Goal: Information Seeking & Learning: Find specific page/section

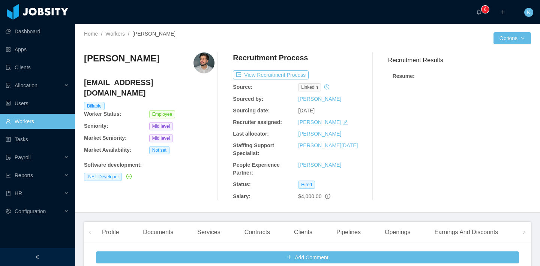
click at [32, 118] on link "Workers" at bounding box center [37, 121] width 63 height 15
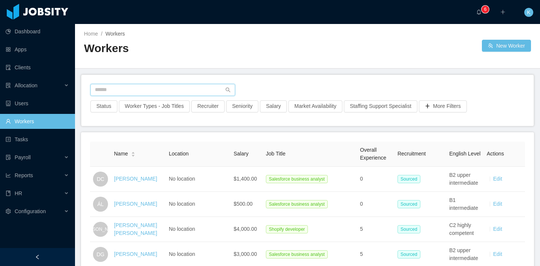
click at [127, 85] on input "text" at bounding box center [162, 90] width 145 height 12
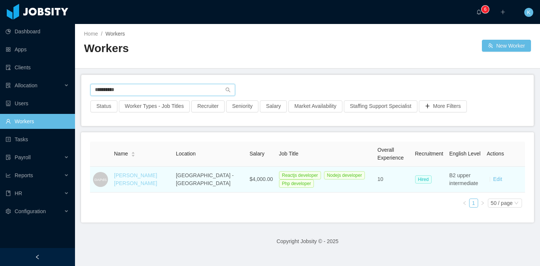
type input "**********"
click at [137, 175] on link "[PERSON_NAME] [PERSON_NAME]" at bounding box center [135, 180] width 43 height 14
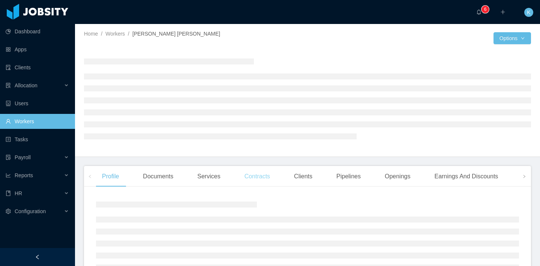
click at [261, 180] on div "Contracts" at bounding box center [258, 176] width 38 height 21
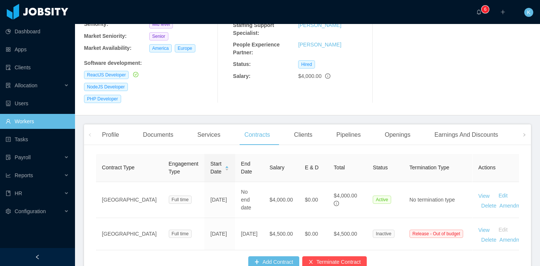
scroll to position [122, 0]
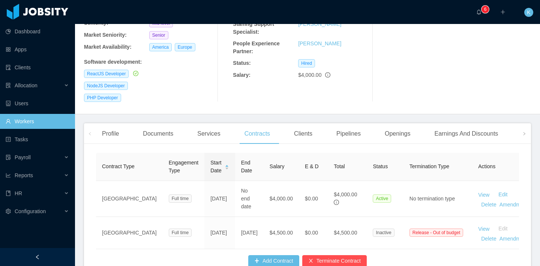
click at [299, 123] on div "Clients" at bounding box center [303, 133] width 30 height 21
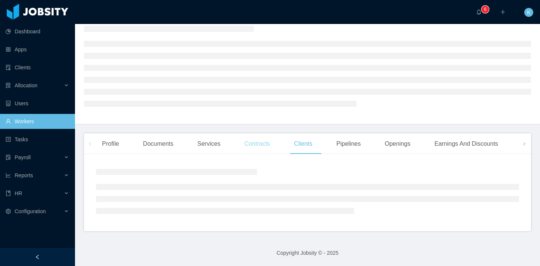
scroll to position [89, 0]
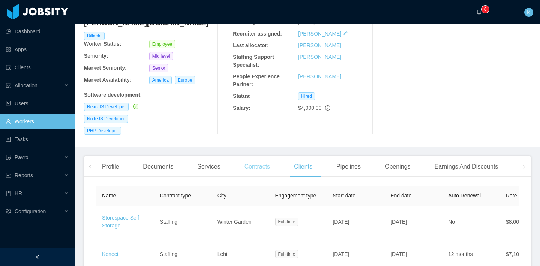
click at [274, 81] on main "Home / Workers / David Aron Pires da Silva / Options David Aron Pires da Silva …" at bounding box center [307, 56] width 465 height 242
click at [250, 156] on div "Contracts" at bounding box center [258, 166] width 38 height 21
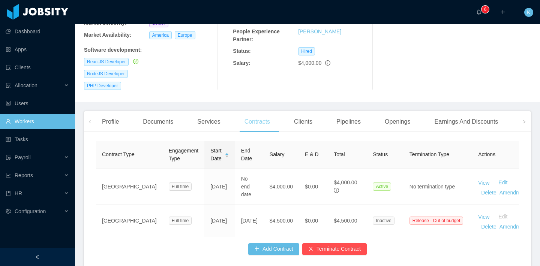
scroll to position [139, 0]
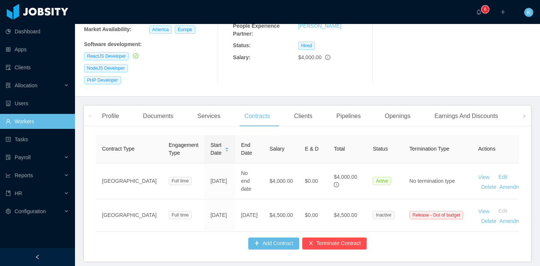
click at [52, 122] on link "Workers" at bounding box center [37, 121] width 63 height 15
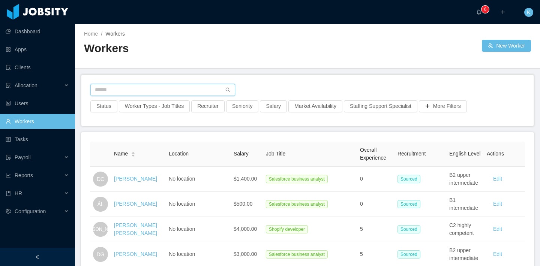
click at [153, 85] on input "text" at bounding box center [162, 90] width 145 height 12
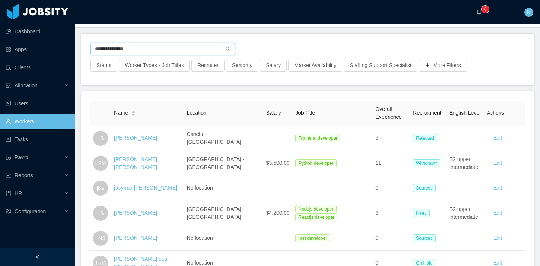
scroll to position [43, 0]
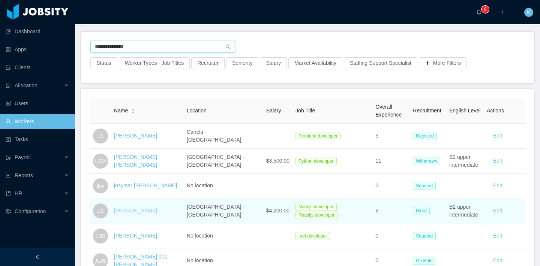
type input "**********"
click at [149, 210] on link "[PERSON_NAME]" at bounding box center [135, 211] width 43 height 6
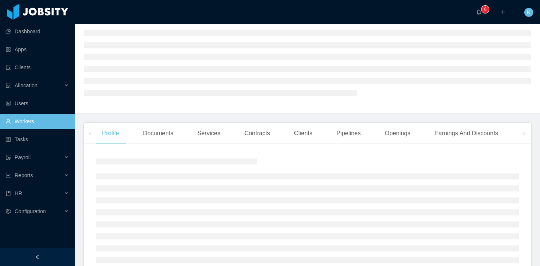
click at [271, 132] on div "Contracts" at bounding box center [258, 133] width 38 height 21
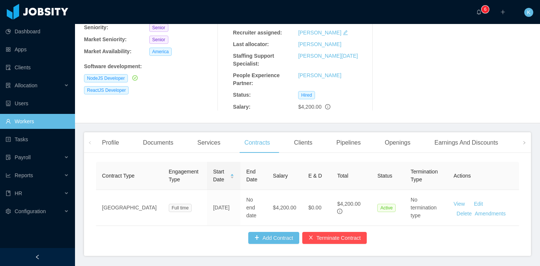
scroll to position [113, 0]
